Goal: Check status: Check status

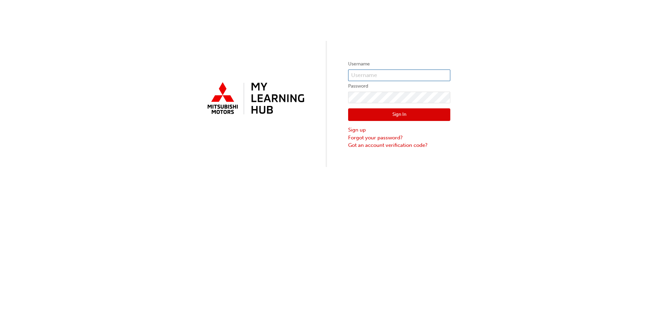
type input "[EMAIL_ADDRESS][DOMAIN_NAME]"
click at [388, 119] on button "Sign In" at bounding box center [399, 114] width 102 height 13
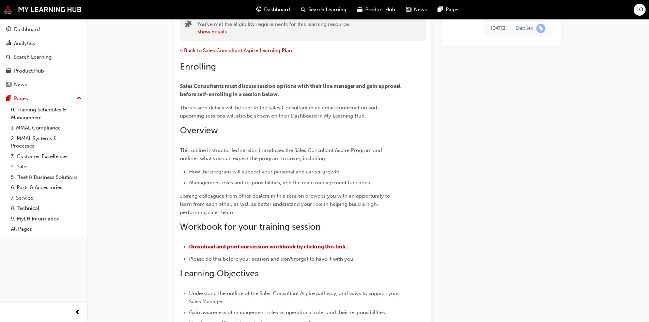
scroll to position [66, 0]
click at [17, 30] on div "Dashboard" at bounding box center [27, 30] width 26 height 8
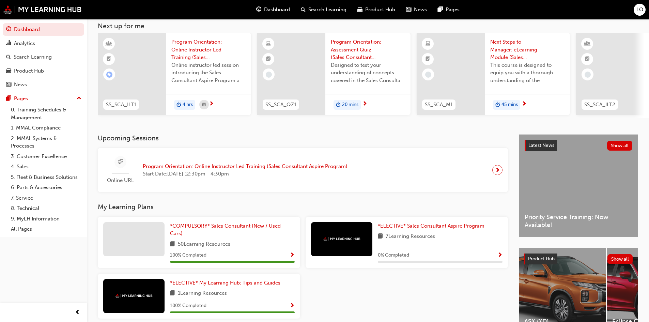
scroll to position [51, 0]
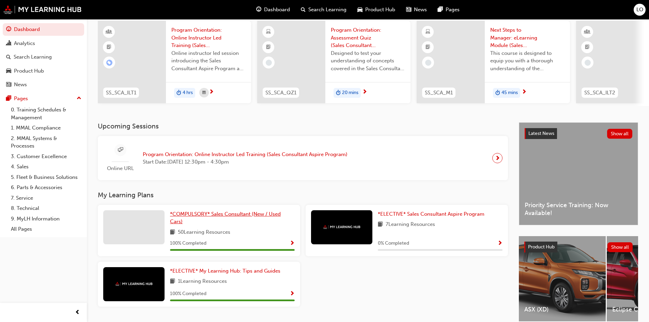
click at [210, 215] on span "*COMPULSORY* Sales Consultant (New / Used Cars)" at bounding box center [225, 218] width 111 height 14
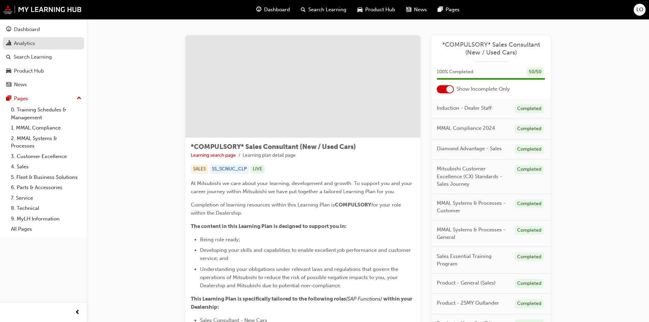
click at [28, 44] on div "Analytics" at bounding box center [24, 44] width 21 height 8
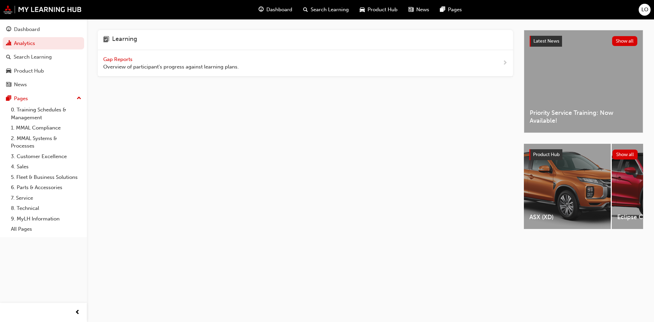
click at [112, 59] on span "Gap Reports" at bounding box center [118, 59] width 31 height 6
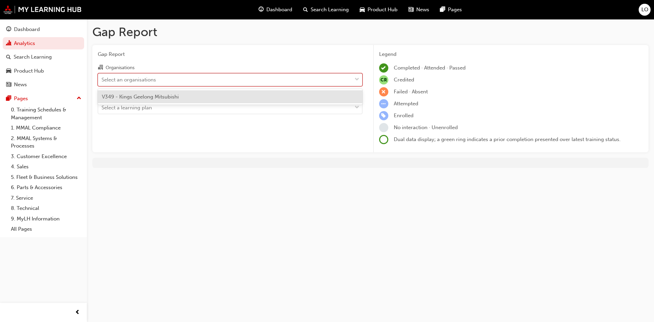
click at [117, 83] on div "Select an organisations" at bounding box center [128, 80] width 54 height 8
click at [102, 82] on input "Organisations option V349 - Kings Geelong Mitsubishi focused, 1 of 1. 1 result …" at bounding box center [101, 79] width 1 height 6
click at [121, 95] on span "V349 - Kings Geelong Mitsubishi" at bounding box center [140, 97] width 77 height 6
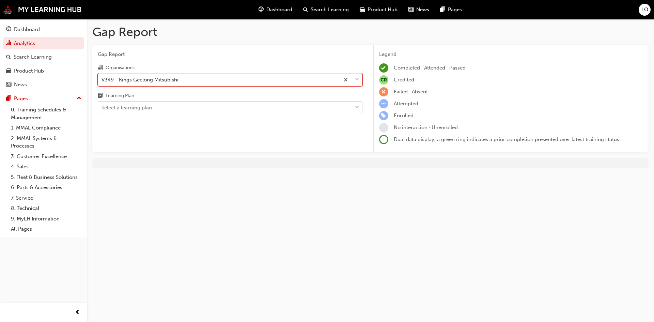
click at [125, 107] on div "Select a learning plan" at bounding box center [126, 108] width 50 height 8
click at [102, 107] on input "Learning Plan Select a learning plan" at bounding box center [101, 108] width 1 height 6
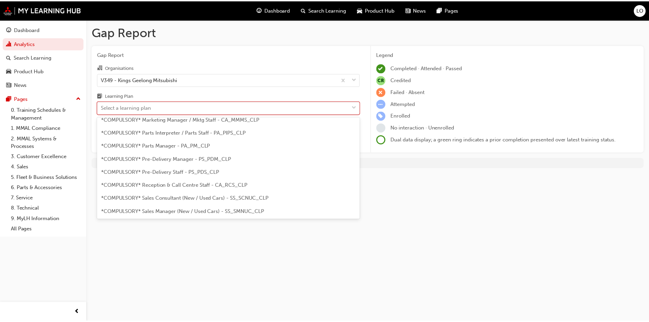
scroll to position [170, 0]
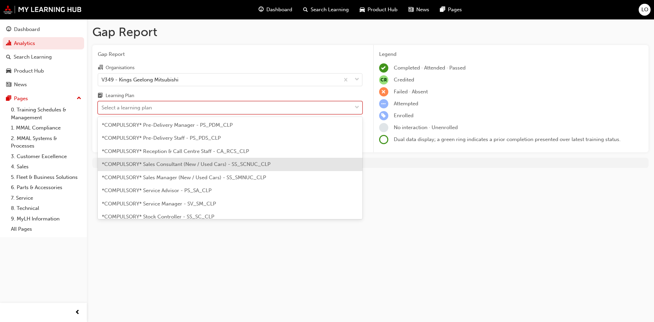
click at [146, 163] on span "*COMPULSORY* Sales Consultant (New / Used Cars) - SS_SCNUC_CLP" at bounding box center [186, 164] width 169 height 6
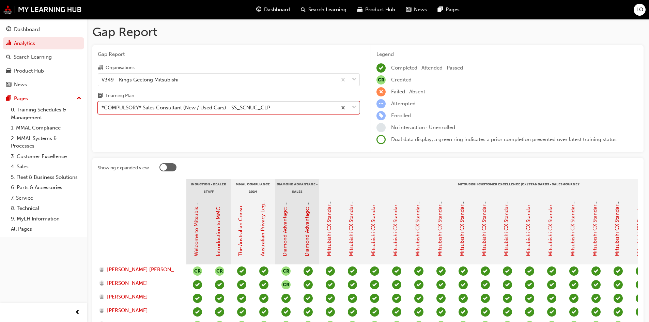
click at [355, 108] on span "down-icon" at bounding box center [354, 107] width 5 height 9
click at [102, 108] on input "Learning Plan option *COMPULSORY* Sales Consultant (New / Used Cars) - SS_SCNUC…" at bounding box center [101, 108] width 1 height 6
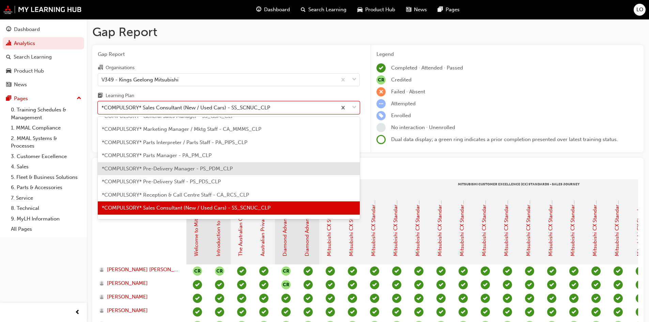
scroll to position [161, 0]
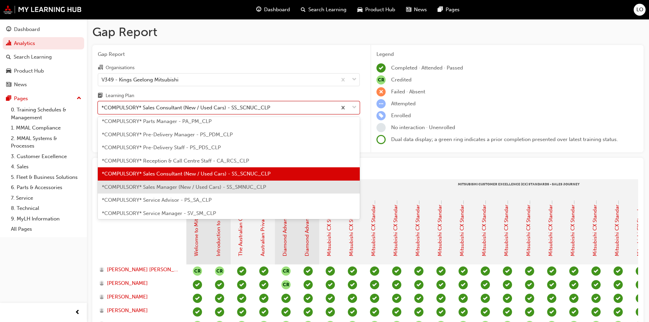
click at [188, 186] on span "*COMPULSORY* Sales Manager (New / Used Cars) - SS_SMNUC_CLP" at bounding box center [184, 187] width 164 height 6
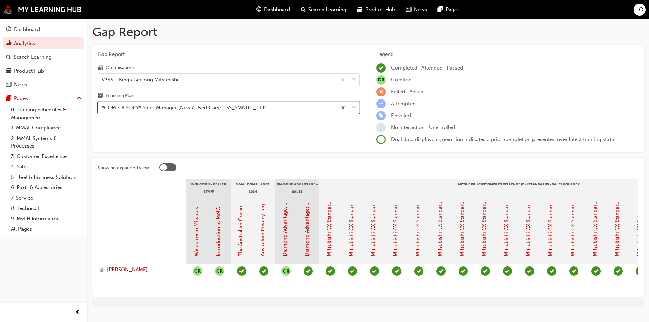
click at [351, 106] on div at bounding box center [348, 107] width 22 height 12
click at [102, 106] on input "Learning Plan option *COMPULSORY* Sales Manager (New / Used Cars) - SS_SMNUC_CL…" at bounding box center [101, 108] width 1 height 6
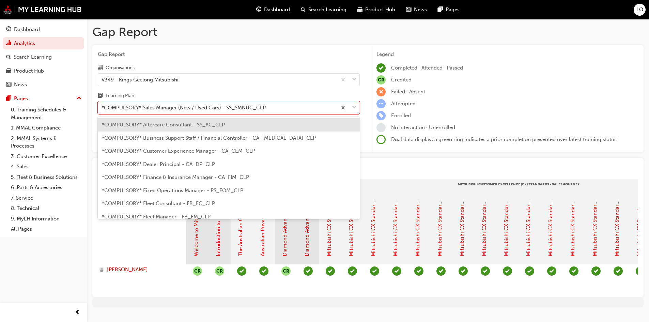
scroll to position [140, 0]
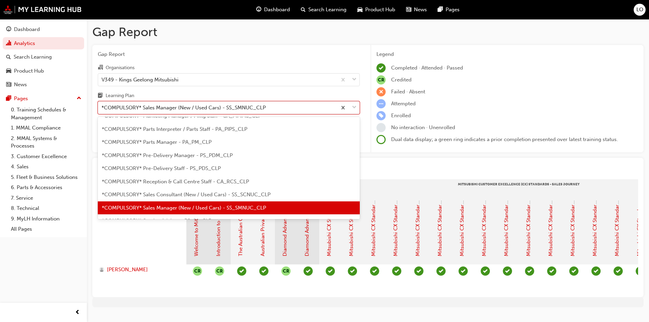
click at [171, 191] on div "*COMPULSORY* Sales Consultant (New / Used Cars) - SS_SCNUC_CLP" at bounding box center [229, 194] width 262 height 13
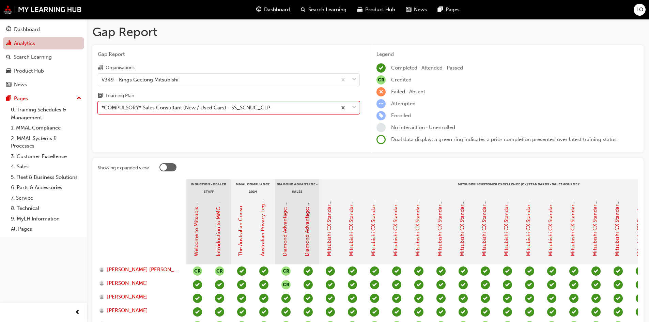
click at [38, 45] on link "Analytics" at bounding box center [43, 43] width 81 height 13
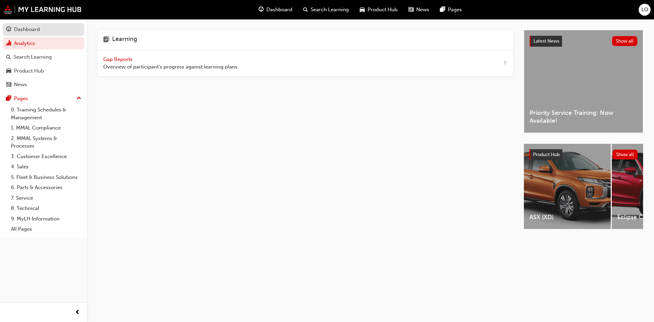
click at [33, 33] on div "Dashboard" at bounding box center [27, 30] width 26 height 8
